Goal: Task Accomplishment & Management: Manage account settings

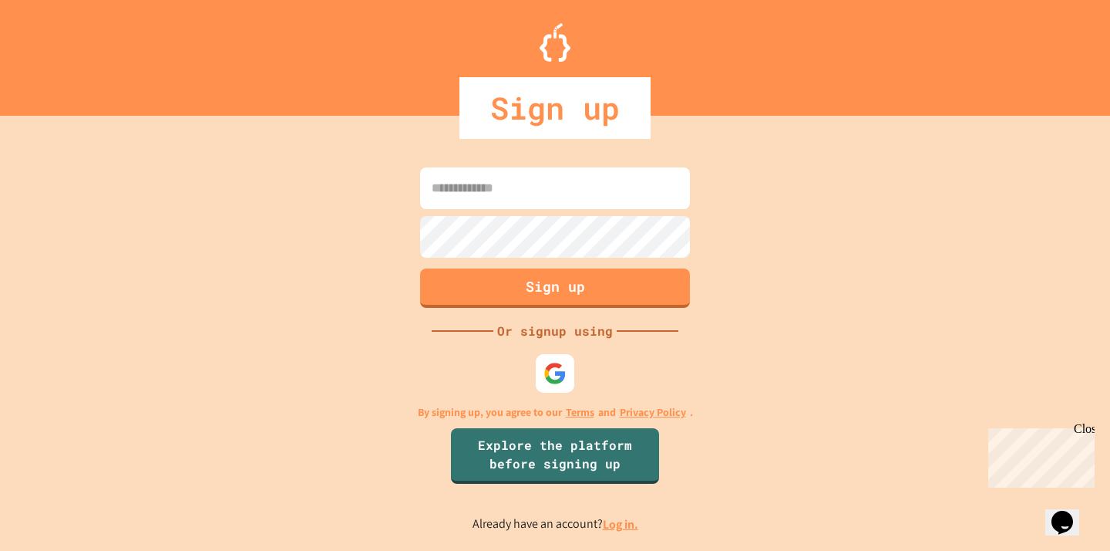
click at [450, 194] on input at bounding box center [555, 188] width 270 height 42
type input "*"
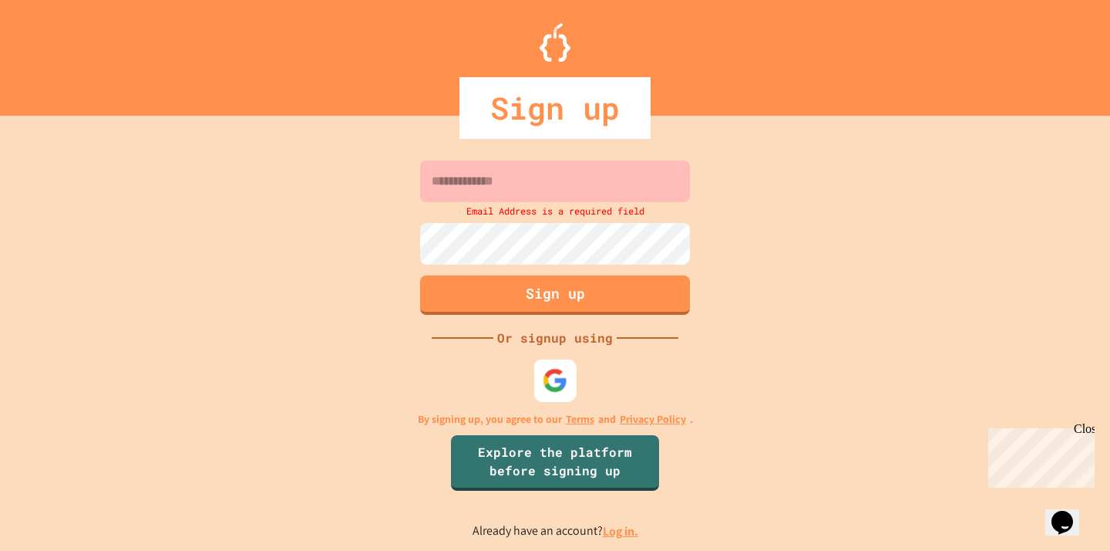
click at [569, 370] on div at bounding box center [555, 380] width 42 height 42
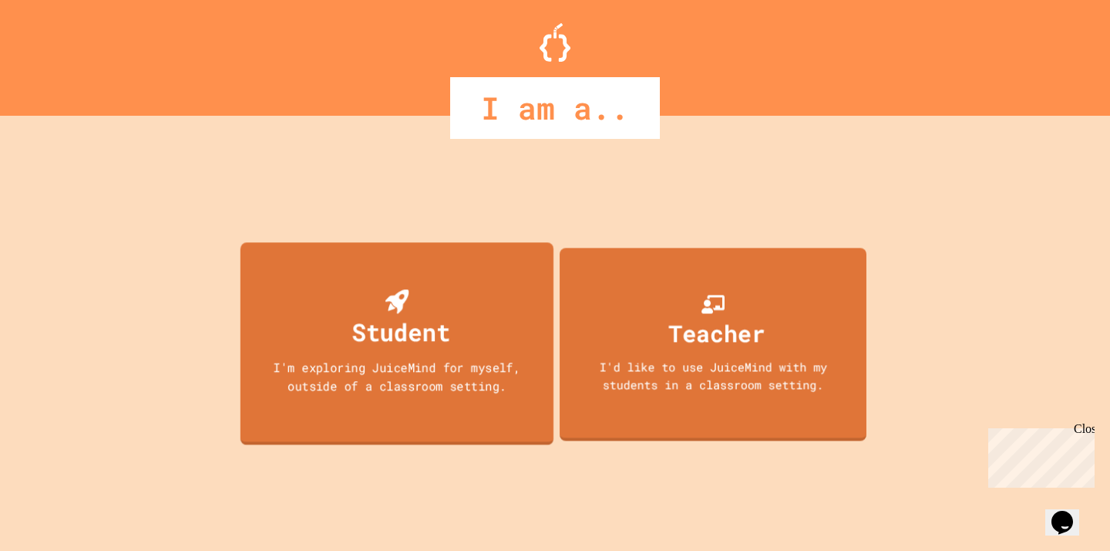
click at [484, 358] on div "Student I'm exploring JuiceMind for myself, outside of a classroom setting." at bounding box center [397, 343] width 313 height 203
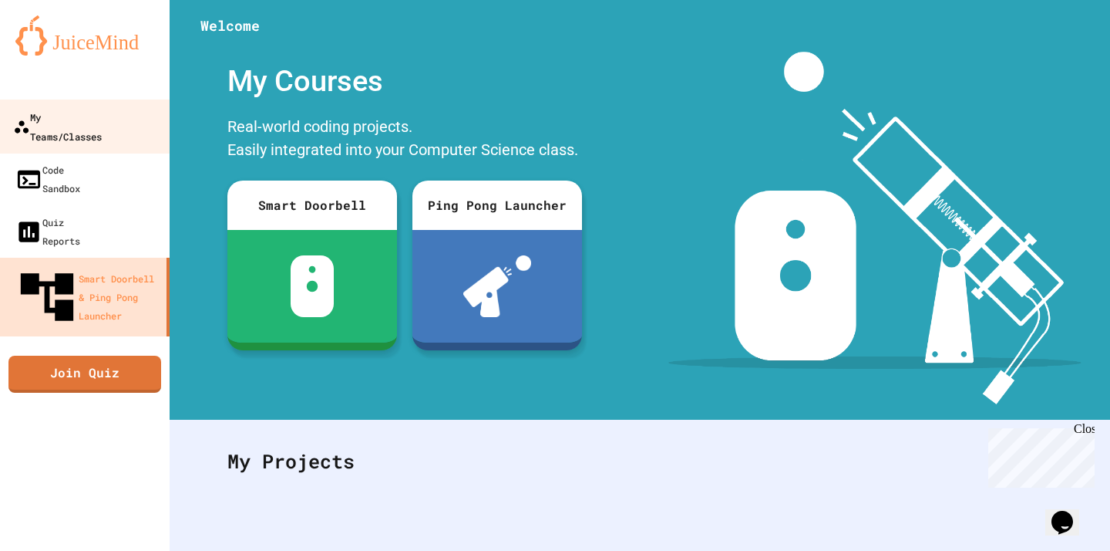
click at [45, 106] on link "My Teams/Classes" at bounding box center [85, 126] width 175 height 54
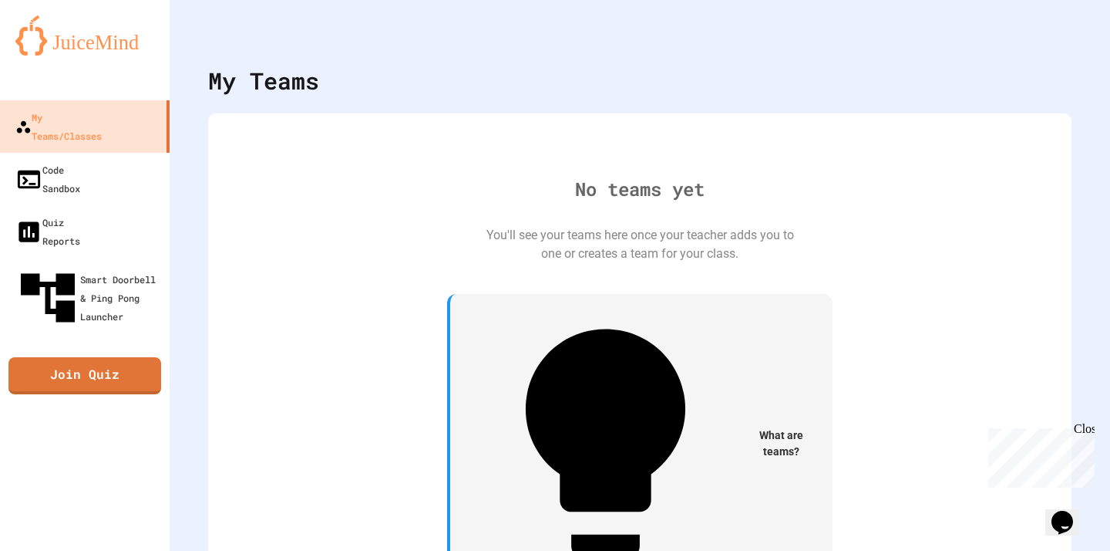
click at [1083, 431] on div "Close" at bounding box center [1083, 431] width 19 height 19
click at [1064, 38] on icon "My Account" at bounding box center [1064, 38] width 0 height 0
click at [883, 29] on div at bounding box center [640, 23] width 941 height 46
click at [1067, 41] on icon "My Account" at bounding box center [1073, 47] width 13 height 13
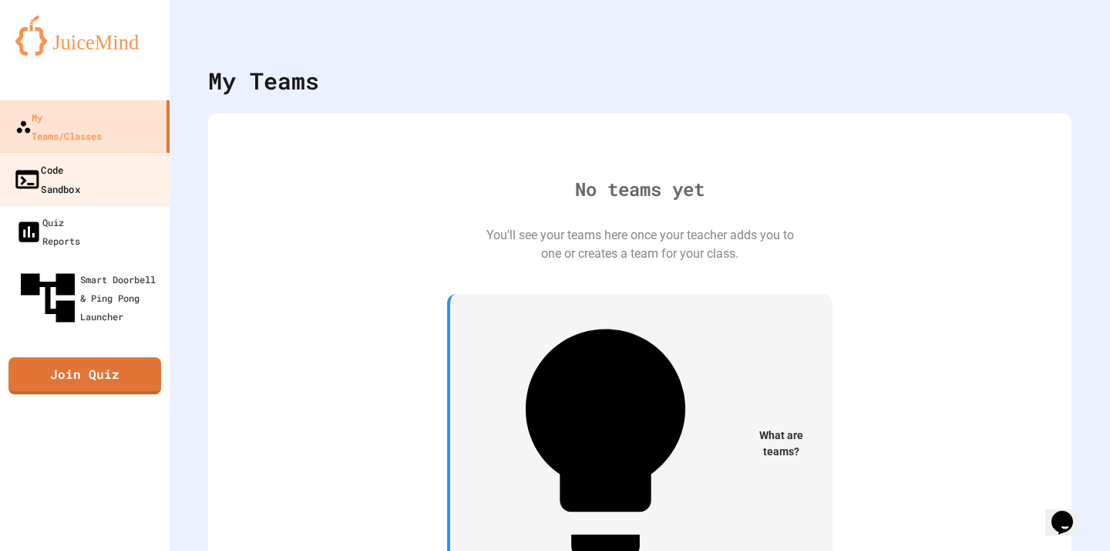
click at [75, 160] on div "Code Sandbox" at bounding box center [46, 179] width 67 height 38
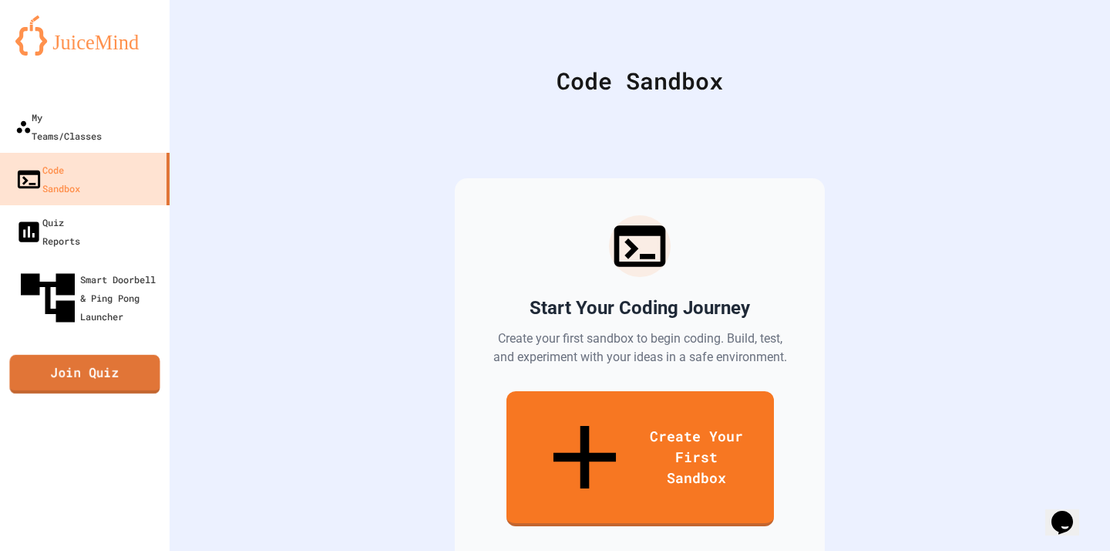
click at [121, 355] on link "Join Quiz" at bounding box center [84, 374] width 150 height 39
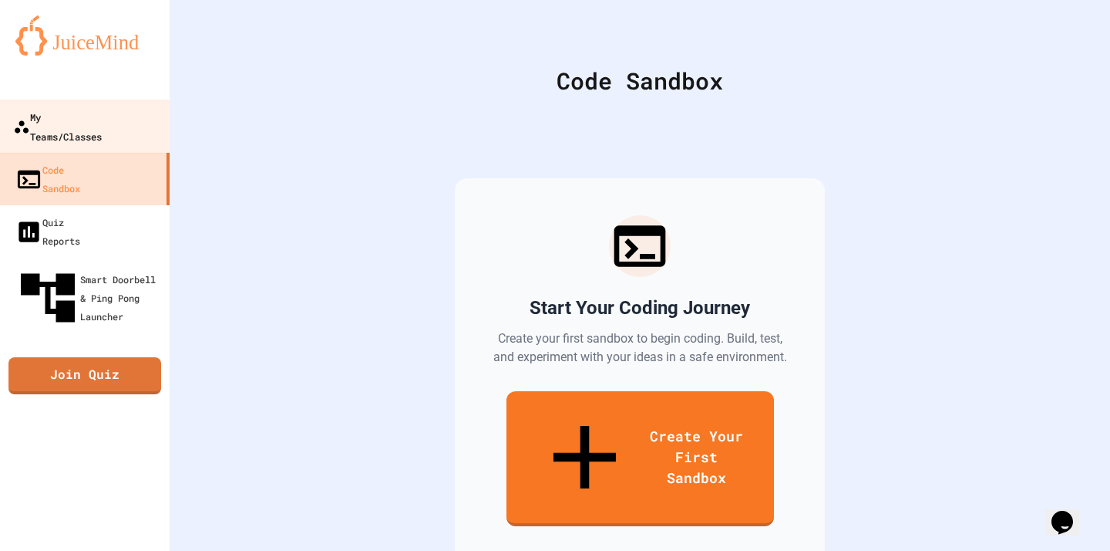
click at [102, 123] on div "My Teams/Classes" at bounding box center [57, 126] width 89 height 38
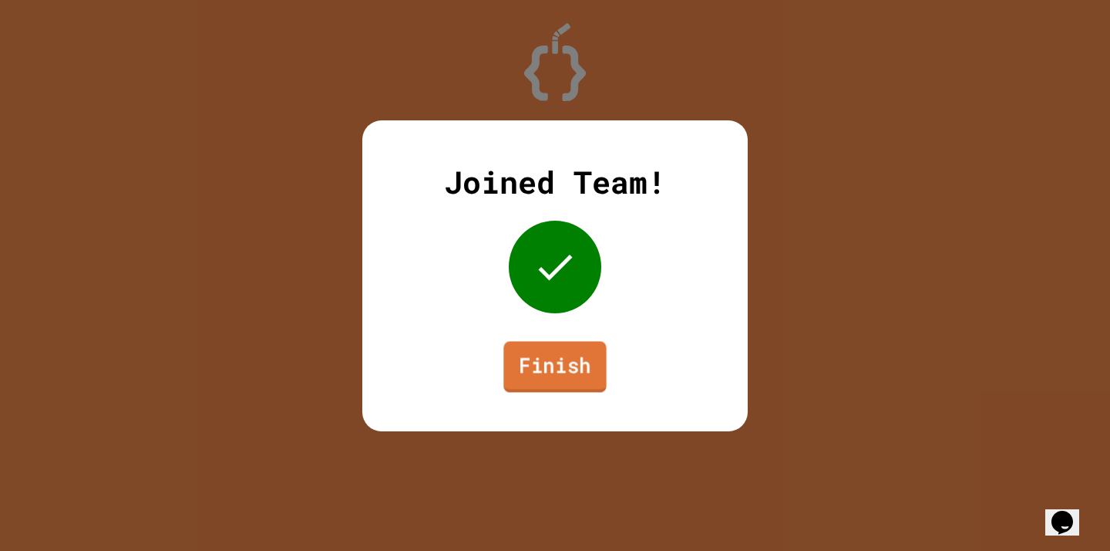
click at [545, 366] on link "Finish" at bounding box center [555, 366] width 103 height 51
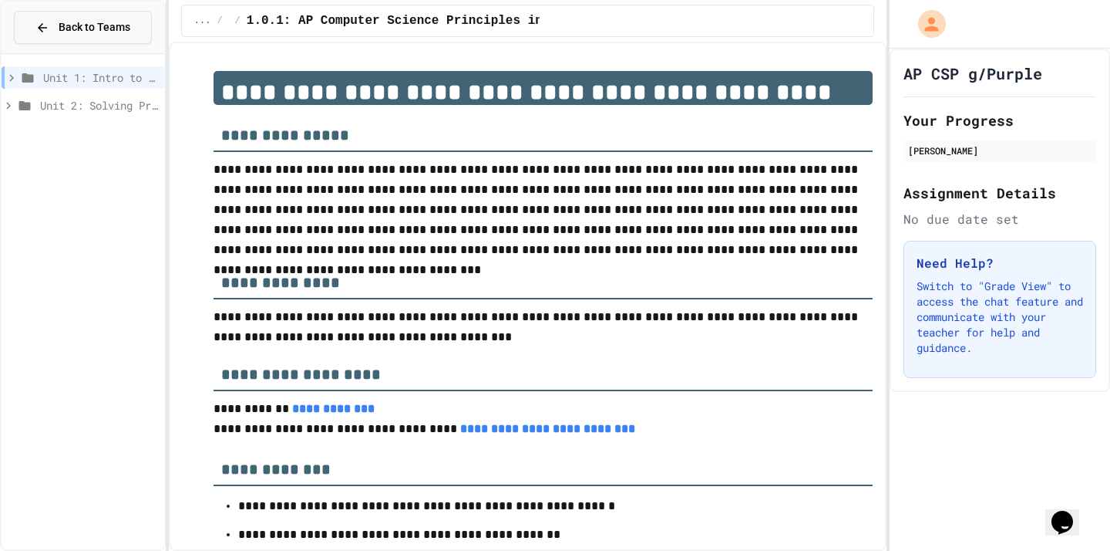
click at [79, 31] on span "Back to Teams" at bounding box center [95, 27] width 72 height 16
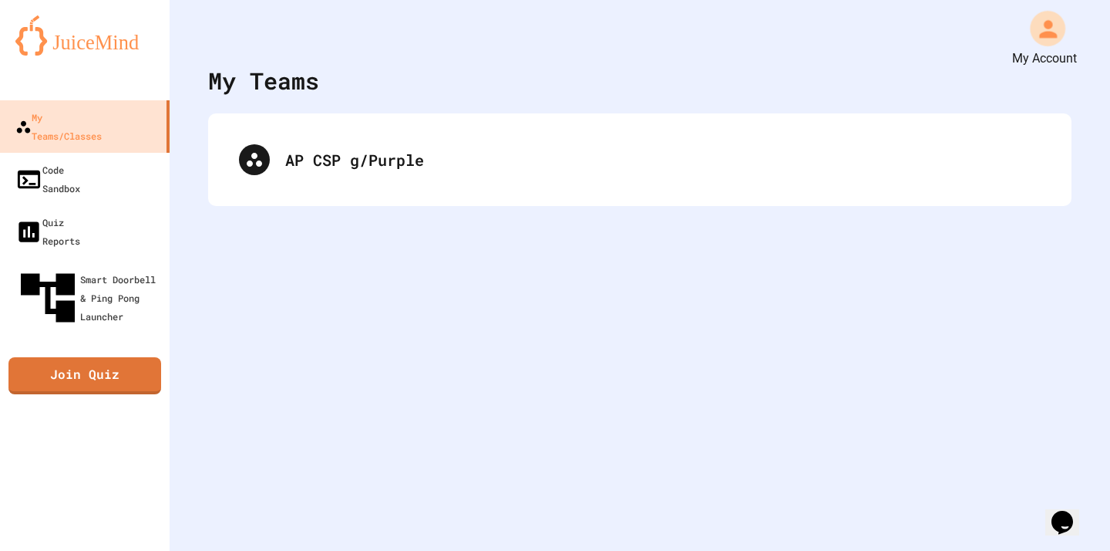
click at [1036, 34] on icon "My Account" at bounding box center [1048, 28] width 26 height 26
click at [1043, 22] on icon "My Account" at bounding box center [1046, 29] width 21 height 21
click at [1068, 30] on div at bounding box center [640, 23] width 941 height 46
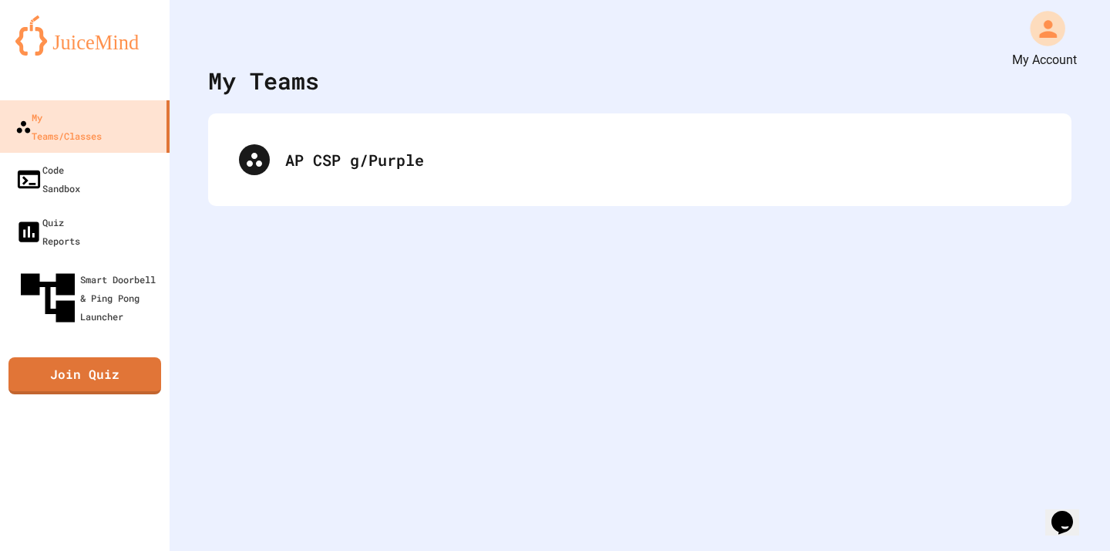
click at [1050, 29] on icon "My Account" at bounding box center [1048, 28] width 26 height 26
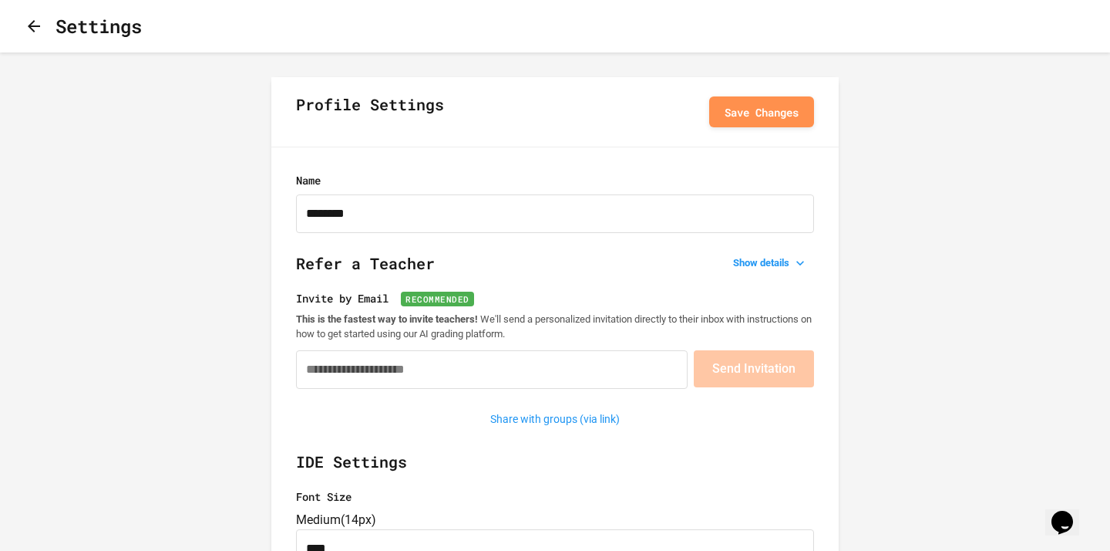
click at [383, 192] on div "Name ********" at bounding box center [555, 202] width 518 height 61
click at [386, 207] on input "********" at bounding box center [555, 213] width 518 height 39
click at [401, 231] on input "********" at bounding box center [555, 213] width 518 height 39
type input "******"
click at [727, 114] on button "Save Changes" at bounding box center [761, 111] width 105 height 31
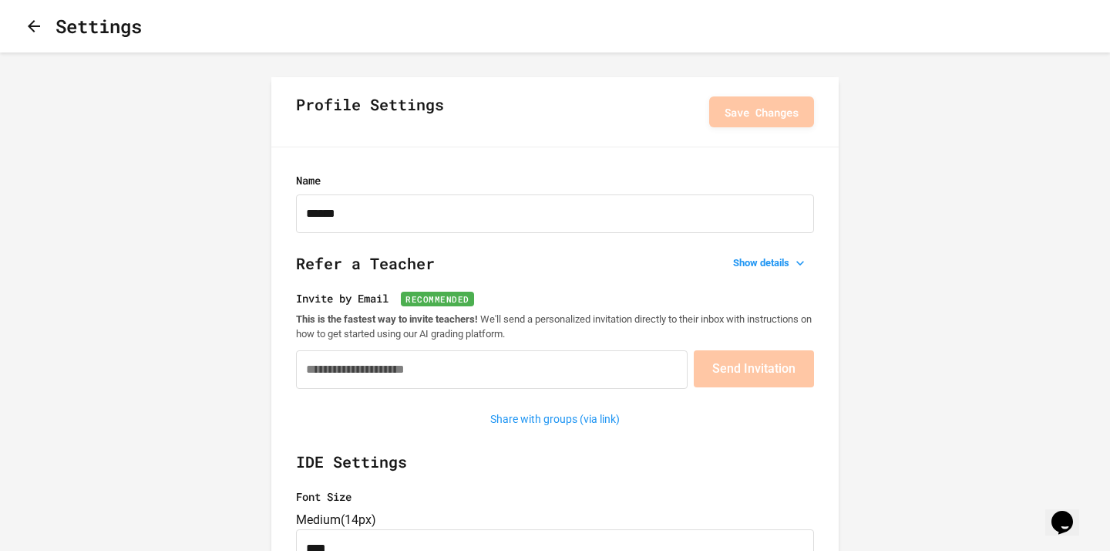
click at [42, 20] on icon "button" at bounding box center [34, 26] width 19 height 19
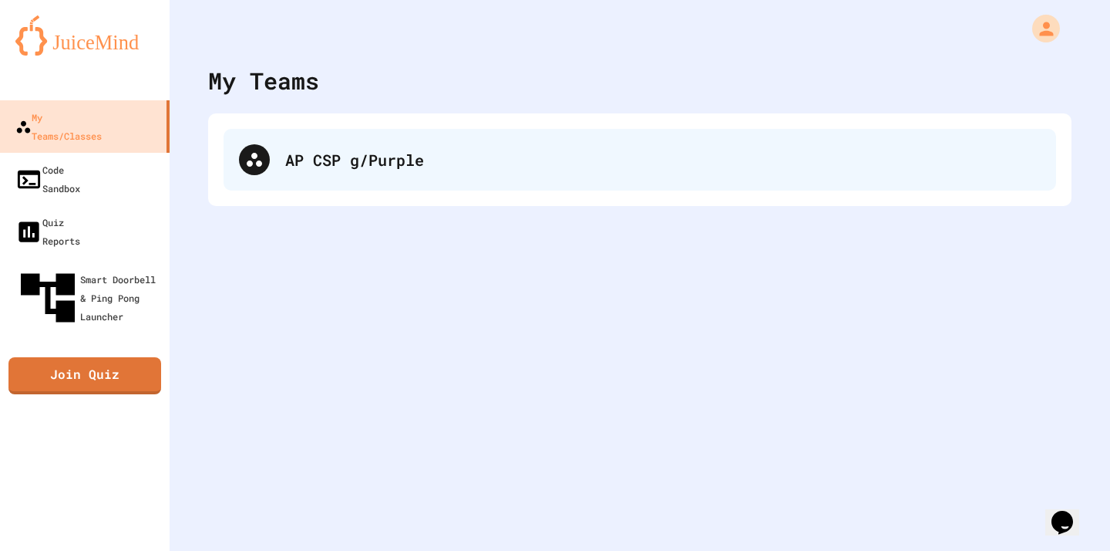
click at [339, 153] on div "AP CSP g/Purple" at bounding box center [663, 159] width 756 height 23
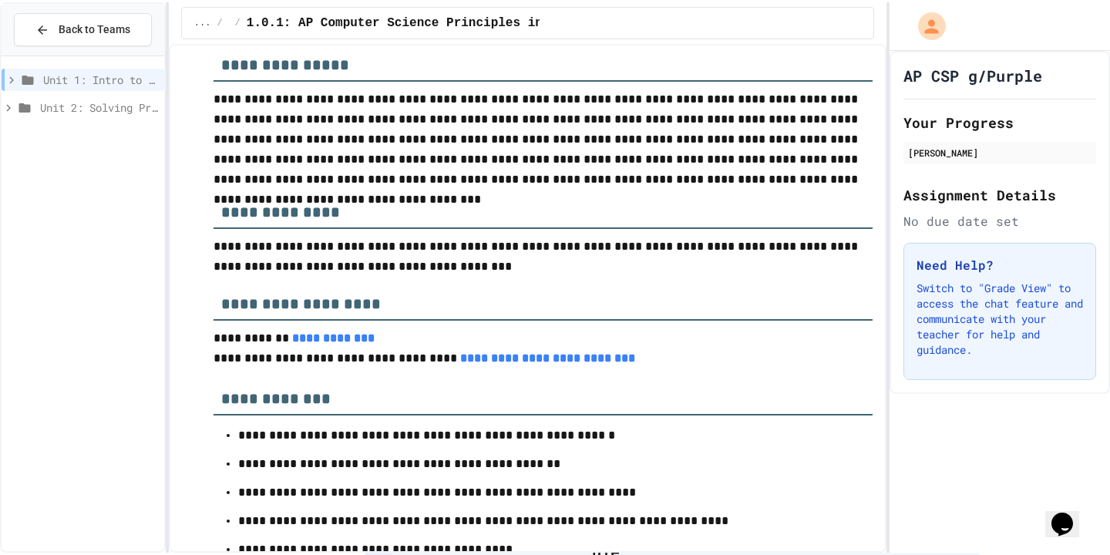
scroll to position [57, 0]
